Goal: Task Accomplishment & Management: Manage account settings

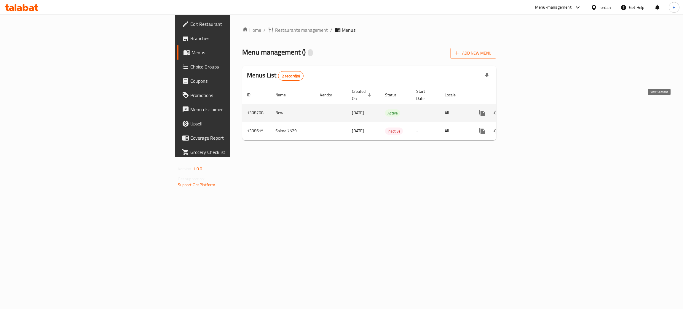
click at [528, 109] on icon "enhanced table" at bounding box center [524, 112] width 7 height 7
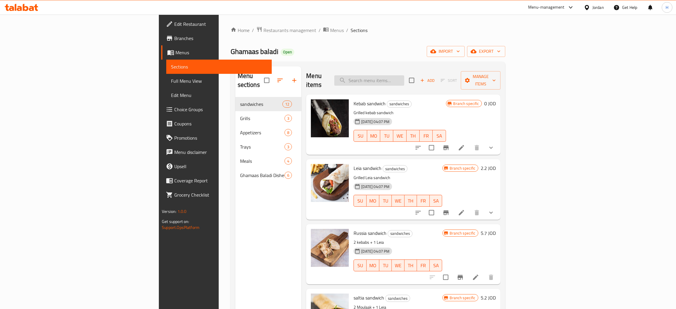
click at [404, 75] on input "search" at bounding box center [369, 80] width 70 height 10
click at [494, 144] on icon "show more" at bounding box center [490, 147] width 7 height 7
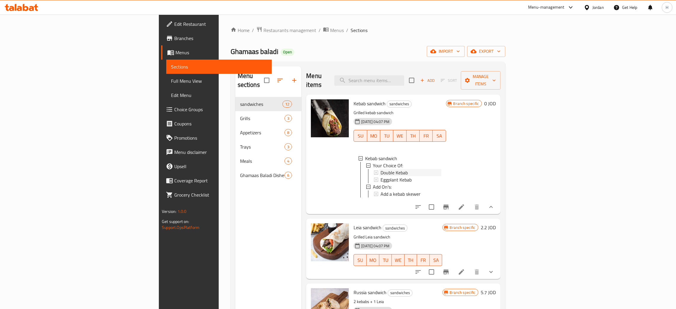
click at [380, 169] on span "Double Kebab" at bounding box center [393, 172] width 27 height 7
click at [380, 176] on span "Eggplant Kebab" at bounding box center [395, 179] width 31 height 7
click at [404, 75] on input "search" at bounding box center [369, 80] width 70 height 10
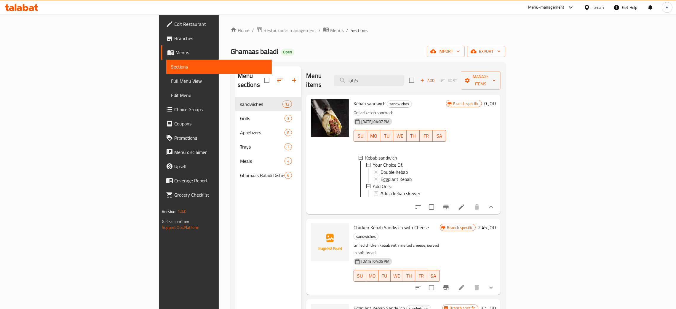
scroll to position [200, 0]
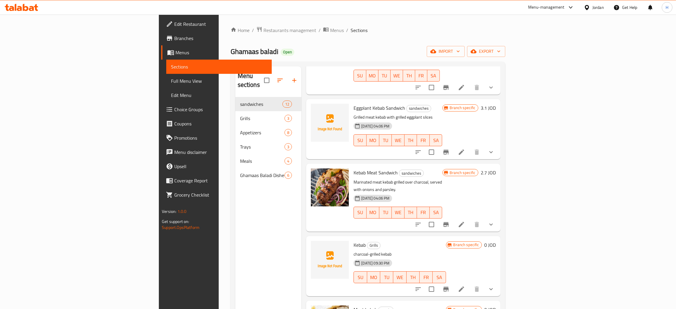
type input "كباب"
click at [498, 282] on button "show more" at bounding box center [491, 289] width 14 height 14
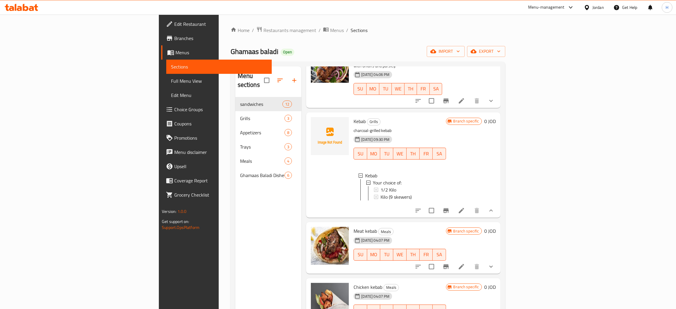
scroll to position [84, 0]
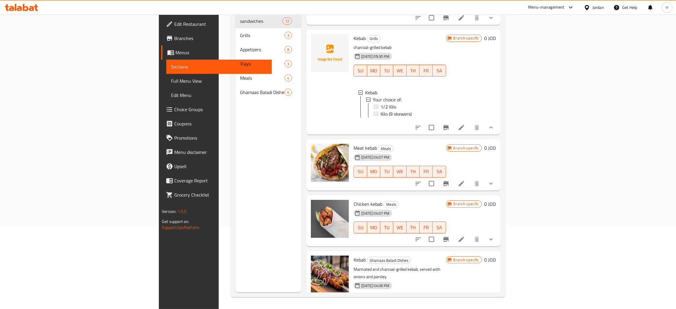
click at [498, 176] on button "show more" at bounding box center [491, 183] width 14 height 14
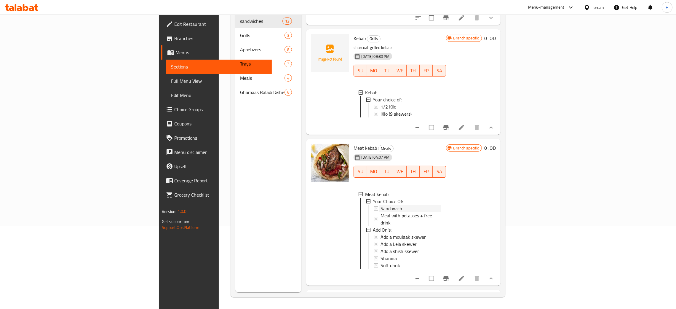
click at [402, 205] on div "Sandawich" at bounding box center [410, 208] width 60 height 7
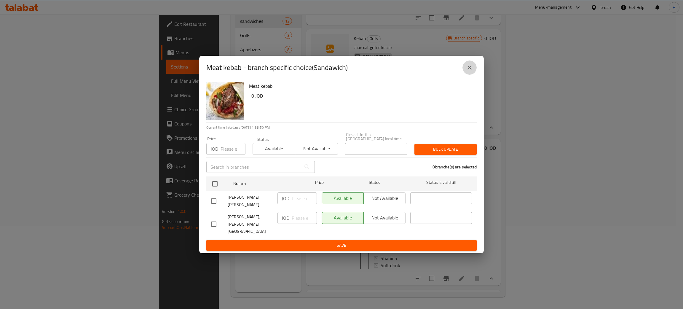
click at [473, 71] on button "close" at bounding box center [469, 67] width 14 height 14
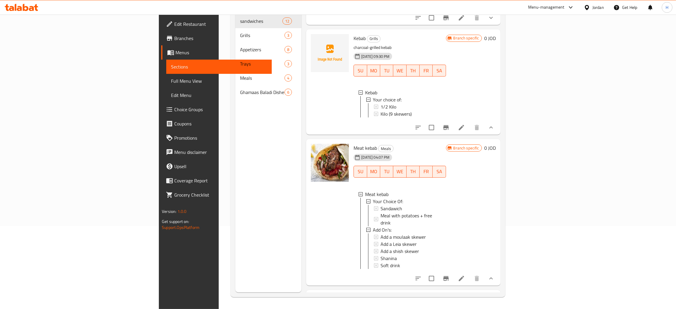
scroll to position [1, 0]
drag, startPoint x: 616, startPoint y: 257, endPoint x: 545, endPoint y: 264, distance: 71.7
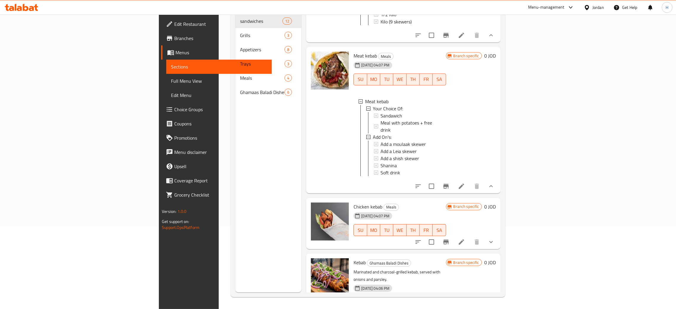
scroll to position [417, 0]
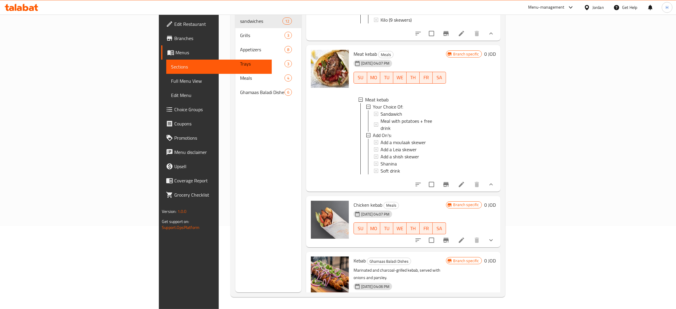
drag, startPoint x: 617, startPoint y: 285, endPoint x: 239, endPoint y: 38, distance: 451.7
drag, startPoint x: 614, startPoint y: 286, endPoint x: 602, endPoint y: 273, distance: 16.8
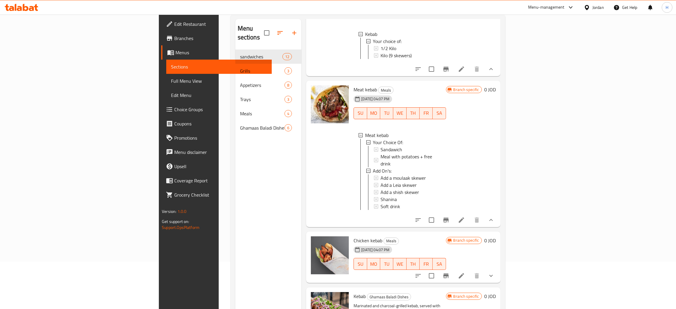
scroll to position [0, 0]
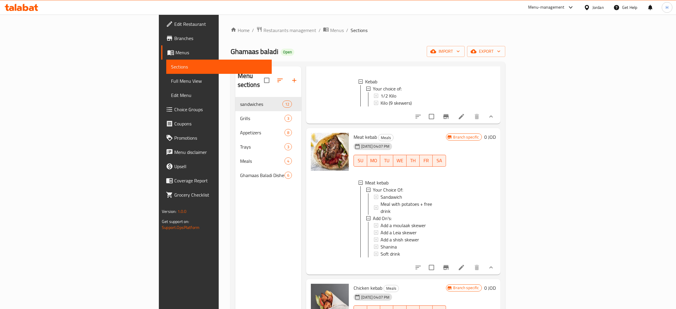
click at [235, 220] on div "Menu sections sandwiches 12 Grills 3 Appetizers 8 Trays 3 Meals 4 Ghamaas Balad…" at bounding box center [268, 220] width 66 height 309
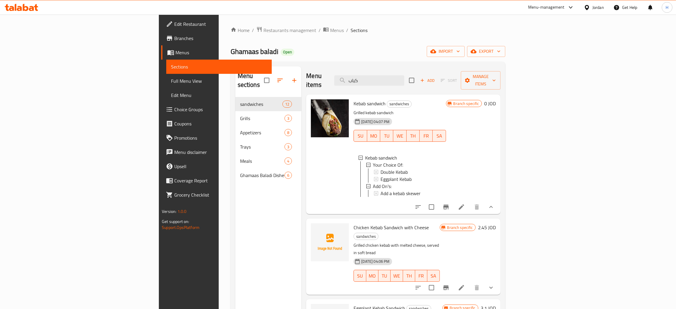
click at [409, 71] on div "Menu items كباب Add Sort Manage items" at bounding box center [403, 80] width 194 height 28
click at [404, 75] on input "كباب" at bounding box center [369, 80] width 70 height 10
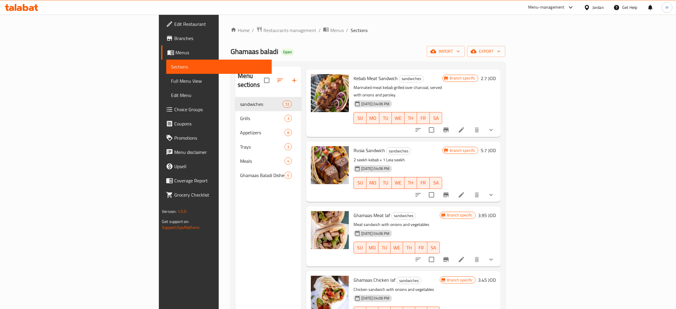
scroll to position [400, 0]
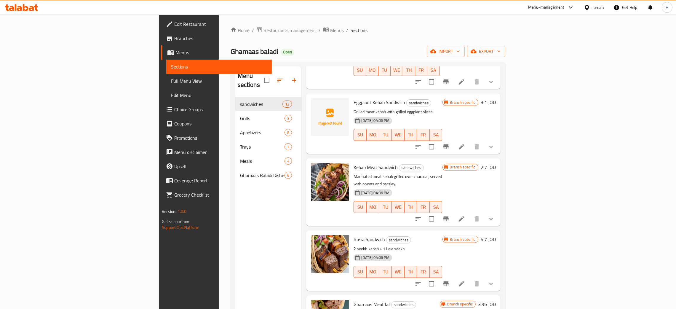
click at [453, 212] on button "Branch-specific-item" at bounding box center [446, 219] width 14 height 14
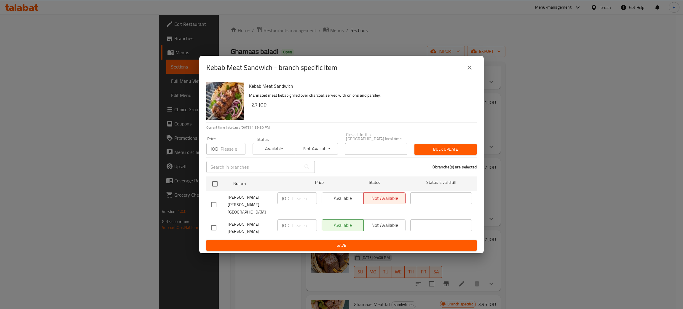
click at [469, 70] on icon "close" at bounding box center [469, 67] width 4 height 4
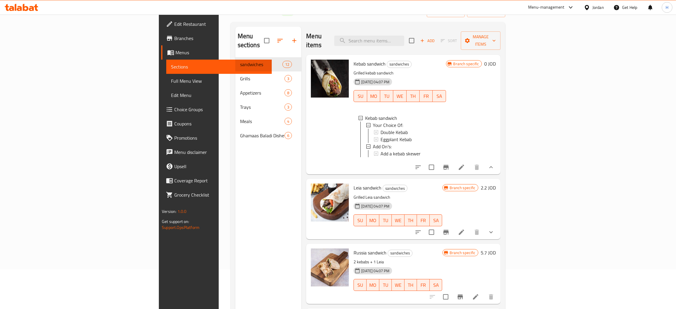
scroll to position [0, 0]
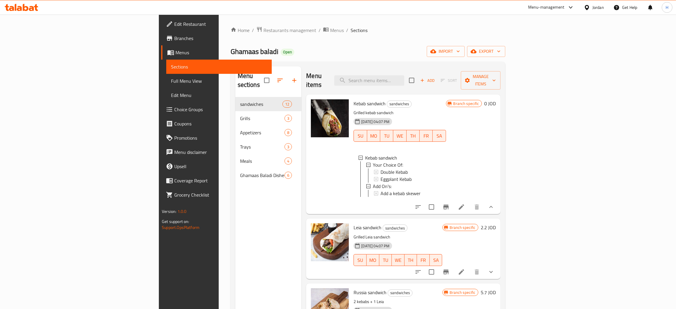
click at [422, 175] on div "Eggplant Kebab" at bounding box center [410, 178] width 60 height 7
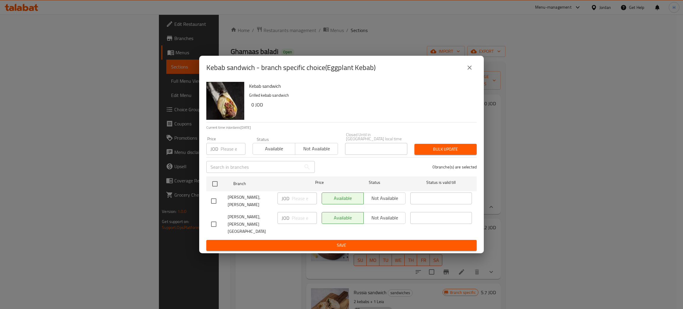
click at [467, 71] on icon "close" at bounding box center [469, 67] width 7 height 7
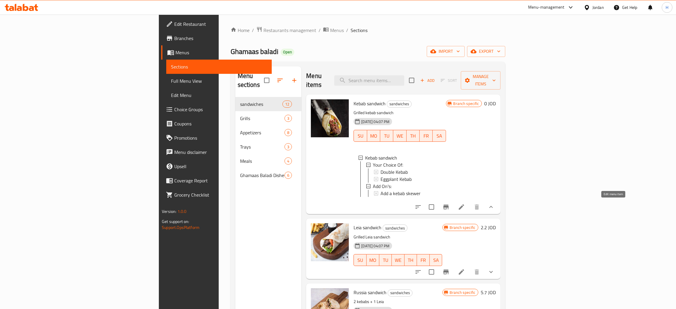
drag, startPoint x: 616, startPoint y: 205, endPoint x: 565, endPoint y: 217, distance: 52.1
drag, startPoint x: 195, startPoint y: 252, endPoint x: 195, endPoint y: 249, distance: 3.0
click at [235, 251] on div "Menu sections sandwiches 12 Grills 3 Appetizers 8 Trays 3 Meals 4 Ghamaas Balad…" at bounding box center [268, 220] width 66 height 309
click at [29, 8] on icon at bounding box center [21, 7] width 33 height 7
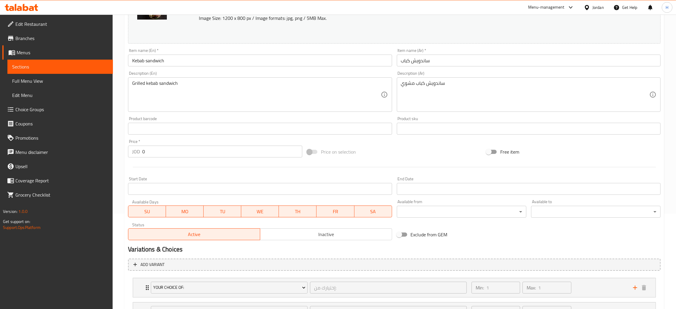
scroll to position [149, 0]
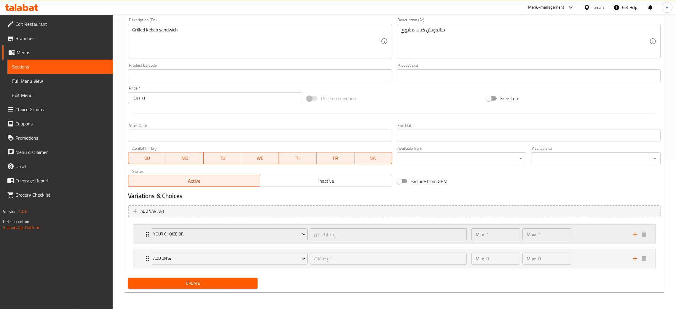
click at [140, 234] on div "Your Choice Of: إختيارك من: ​ Min: 1 ​ Max: 1 ​" at bounding box center [394, 234] width 522 height 19
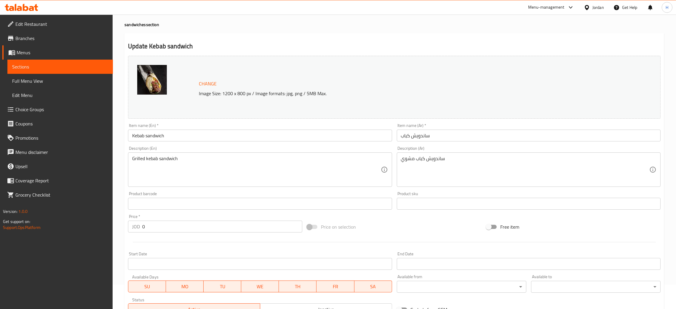
scroll to position [0, 0]
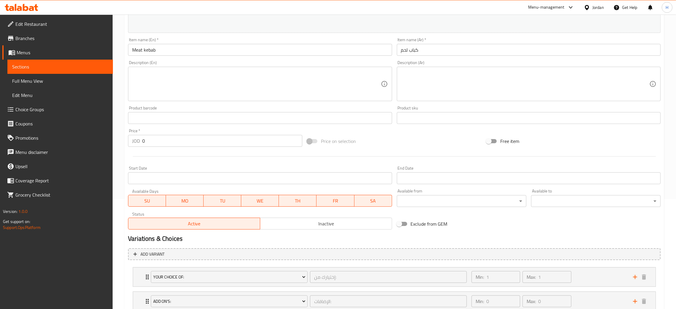
scroll to position [152, 0]
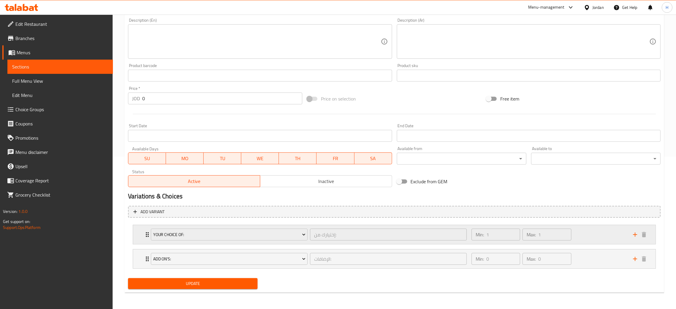
click at [146, 230] on div "Your Choice Of: إختيارك من: ​ Min: 1 ​ Max: 1 ​" at bounding box center [396, 234] width 505 height 19
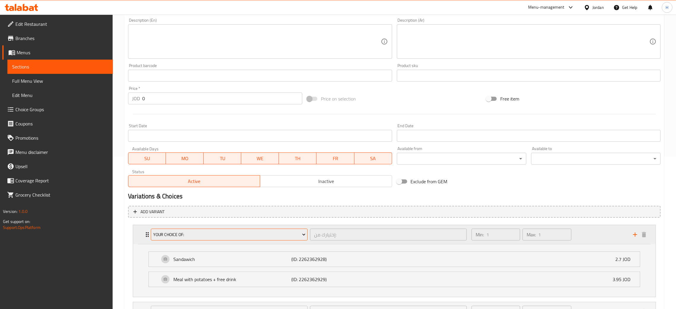
scroll to position [190, 0]
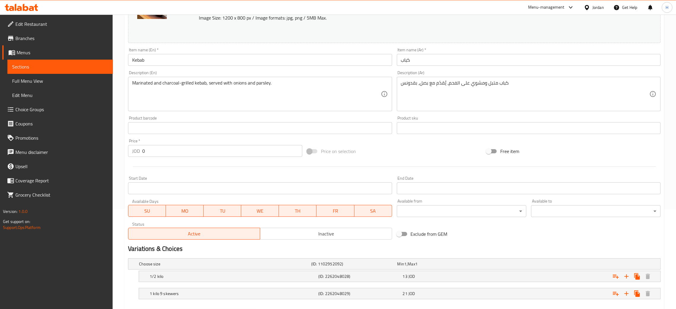
scroll to position [132, 0]
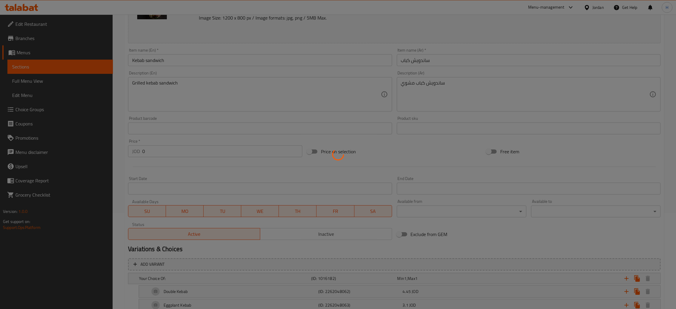
scroll to position [148, 0]
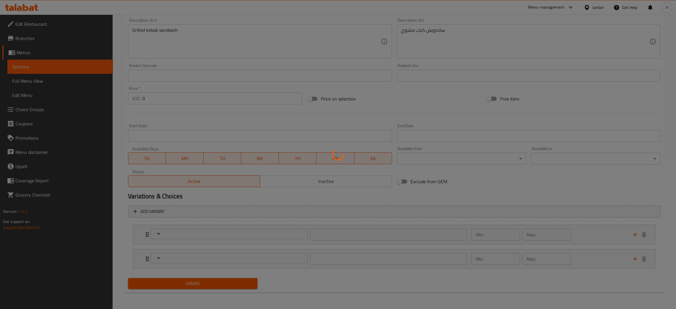
type input "إختيارك من:"
type input "1"
type input "الإضافات:"
type input "0"
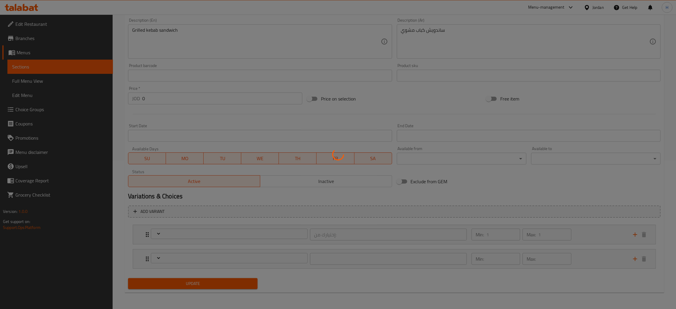
type input "0"
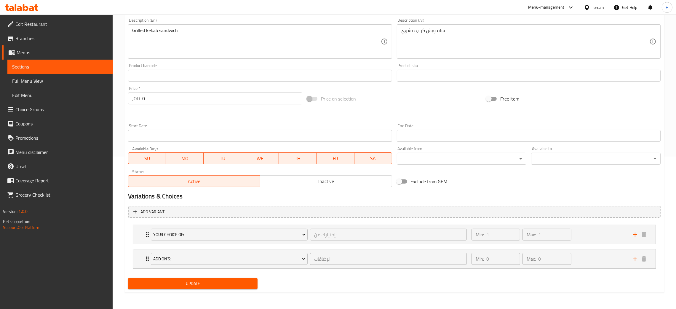
click at [142, 232] on div "Home / Restaurants management / Menus / Sections / item / update sandwiches sec…" at bounding box center [393, 85] width 539 height 423
click at [142, 232] on div "Your Choice Of: إختيارك من: ​ Min: 1 ​ Max: 1 ​" at bounding box center [394, 234] width 522 height 19
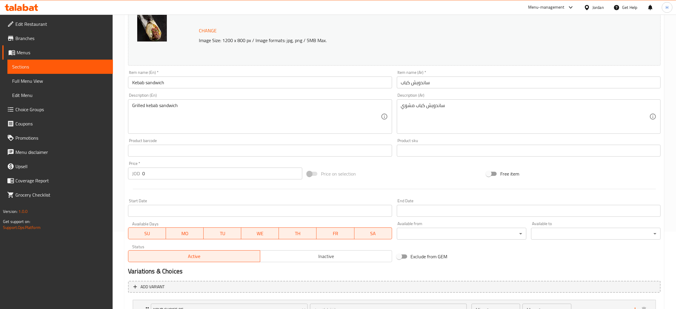
scroll to position [0, 0]
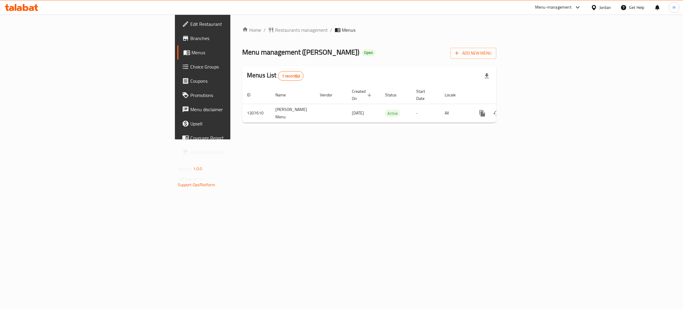
click at [190, 37] on span "Branches" at bounding box center [237, 38] width 94 height 7
